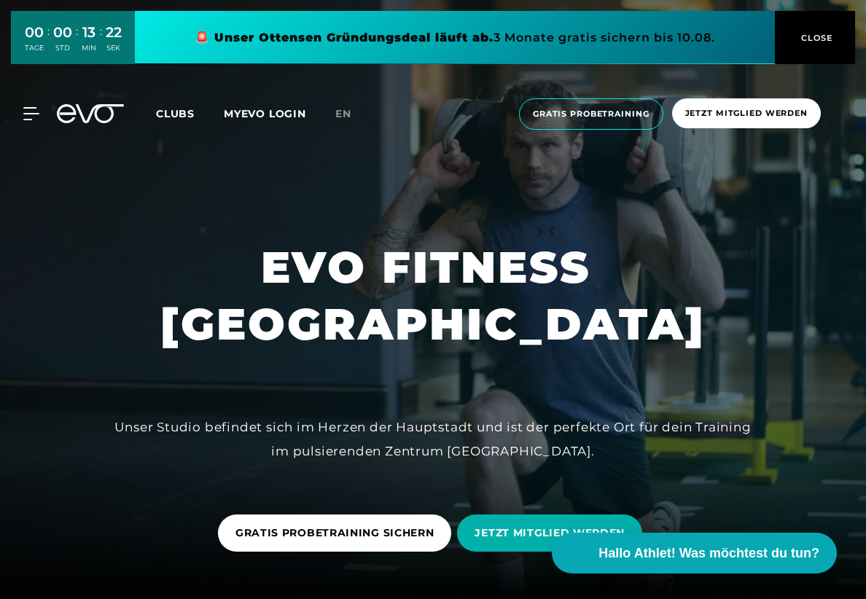
click at [402, 53] on link at bounding box center [455, 37] width 640 height 53
click at [96, 47] on div "MIN" at bounding box center [89, 48] width 15 height 10
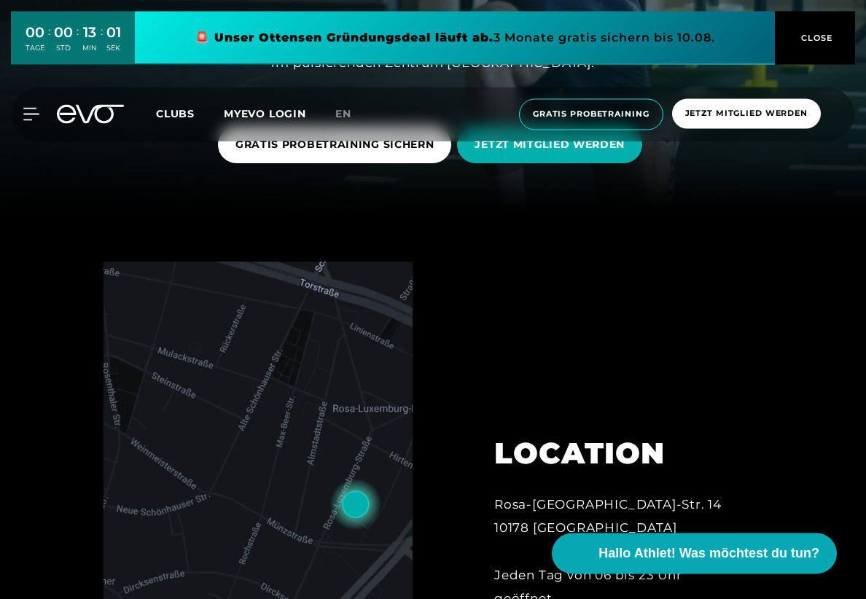
scroll to position [389, 0]
drag, startPoint x: 241, startPoint y: 39, endPoint x: 344, endPoint y: 39, distance: 103.5
click at [344, 39] on link at bounding box center [455, 37] width 640 height 53
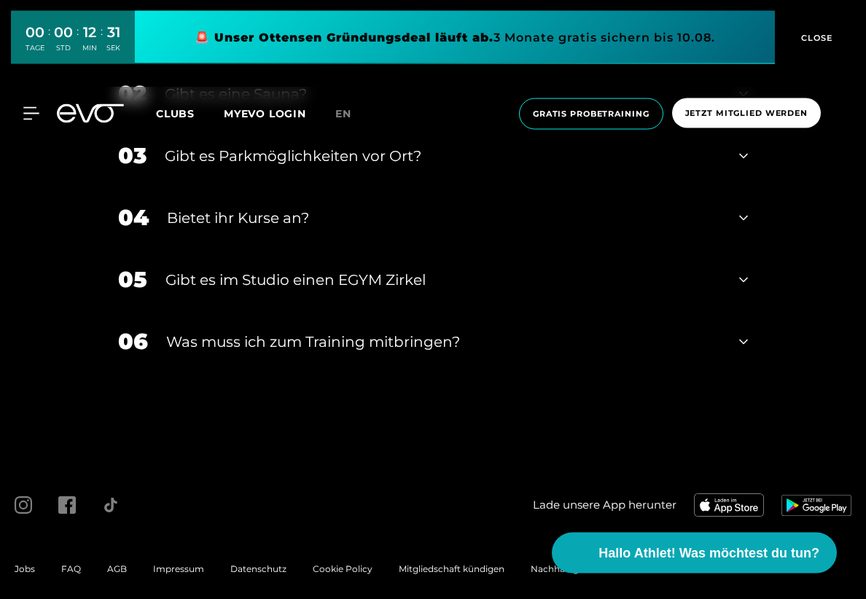
scroll to position [5269, 0]
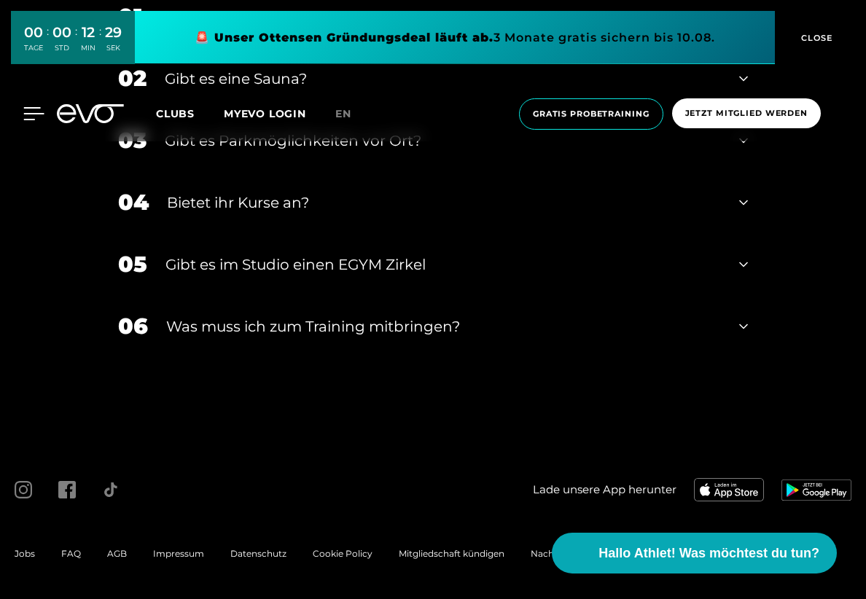
click at [28, 111] on icon at bounding box center [33, 113] width 21 height 13
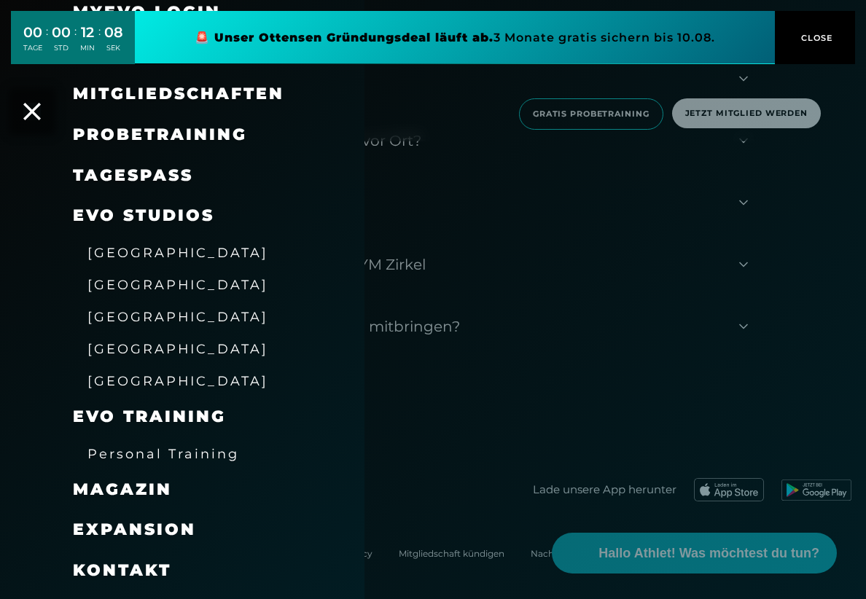
scroll to position [80, 0]
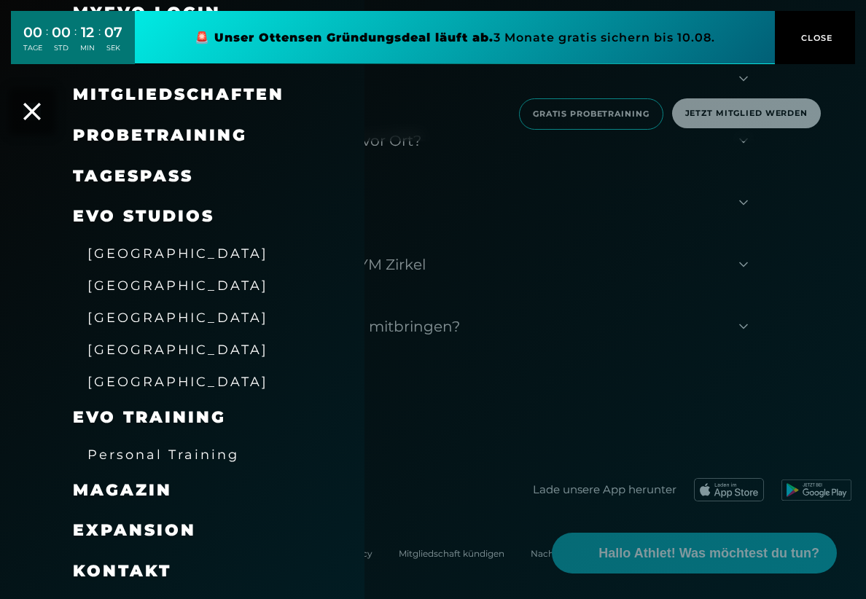
click at [39, 122] on div "Probetraining" at bounding box center [182, 135] width 365 height 41
click at [28, 116] on icon at bounding box center [32, 111] width 19 height 19
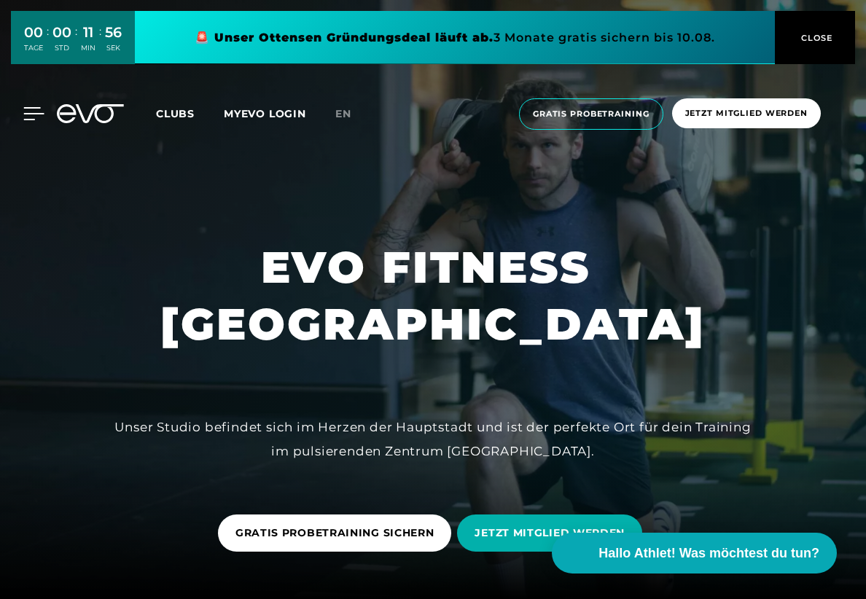
click at [20, 112] on div at bounding box center [23, 113] width 44 height 13
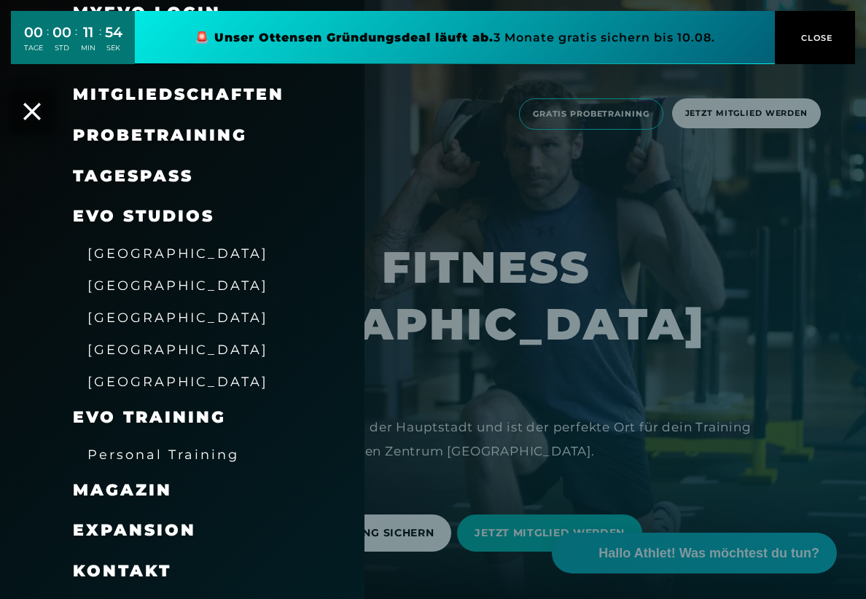
click at [125, 285] on span "[GEOGRAPHIC_DATA]" at bounding box center [177, 285] width 181 height 15
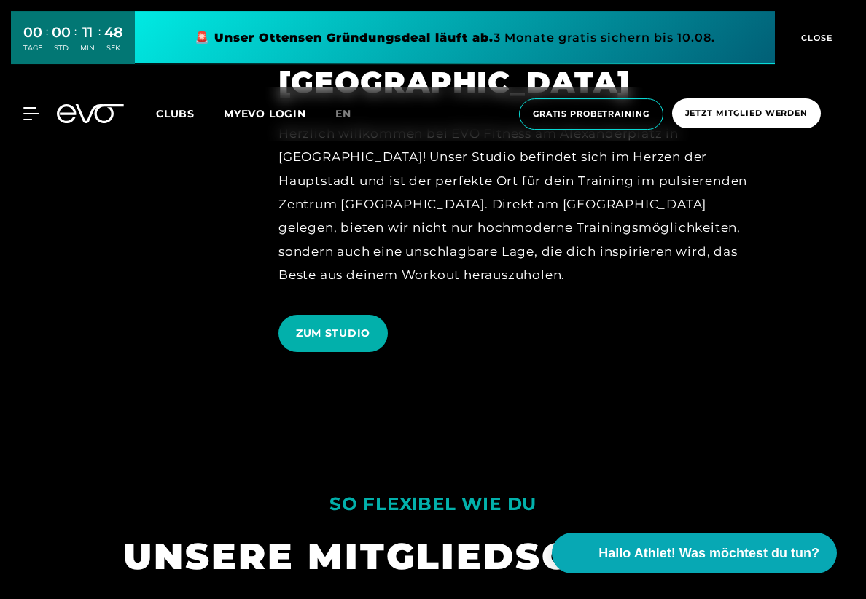
scroll to position [1557, 0]
click at [287, 324] on span "ZUM STUDIO" at bounding box center [332, 333] width 109 height 37
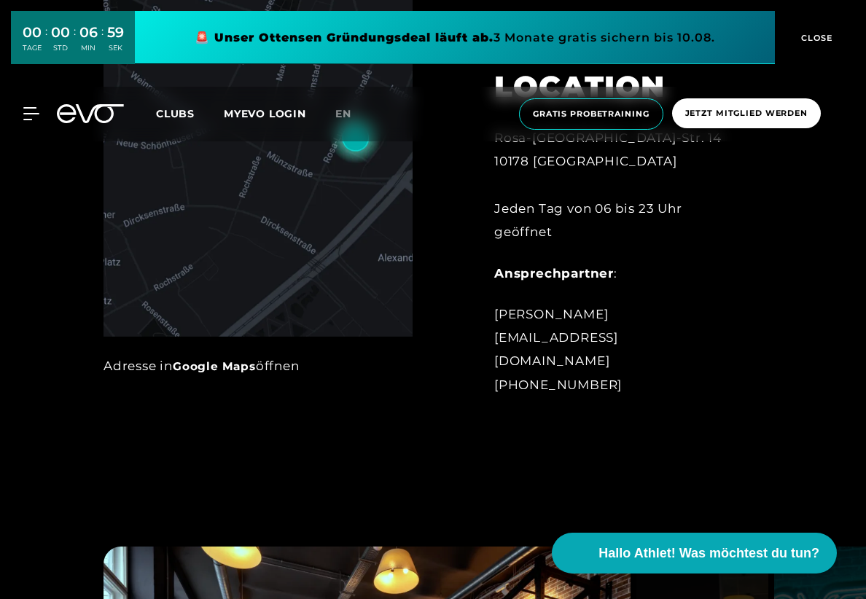
scroll to position [755, 0]
